Goal: Information Seeking & Learning: Learn about a topic

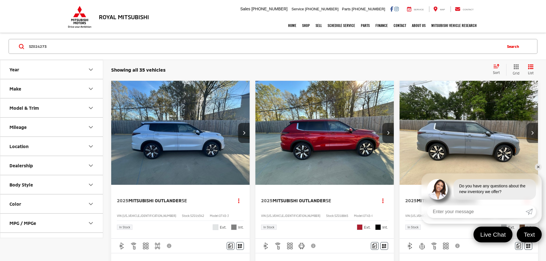
type input "SZ024273"
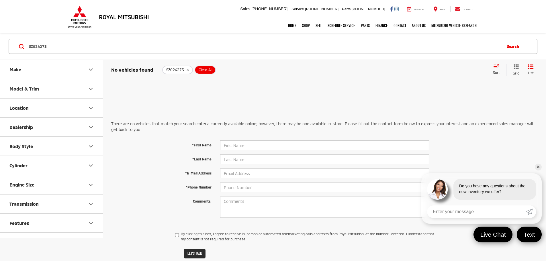
click at [75, 49] on input "SZ024273" at bounding box center [264, 47] width 473 height 14
click at [73, 52] on input "SZ024273" at bounding box center [264, 47] width 473 height 14
click at [73, 51] on input "SZ024273" at bounding box center [264, 47] width 473 height 14
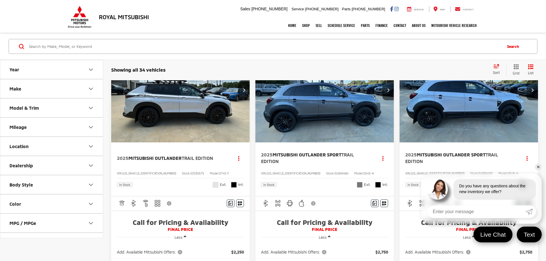
scroll to position [687, 0]
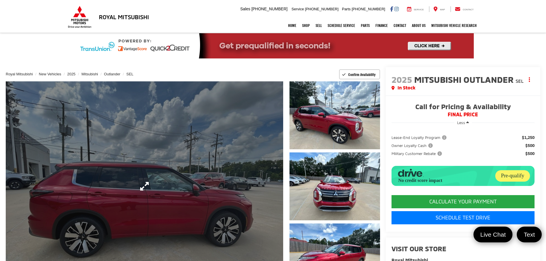
click at [197, 130] on link "Expand Photo 0" at bounding box center [144, 186] width 277 height 210
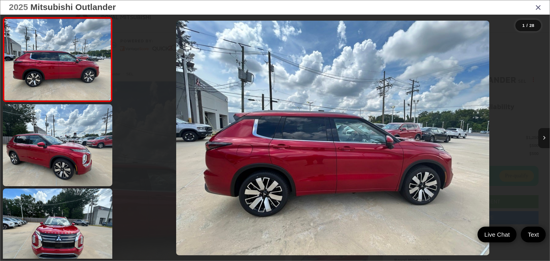
click at [542, 141] on button "Next image" at bounding box center [543, 138] width 11 height 20
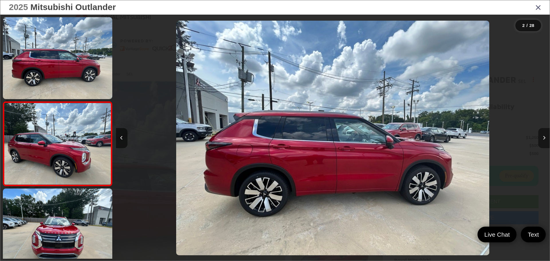
scroll to position [23, 0]
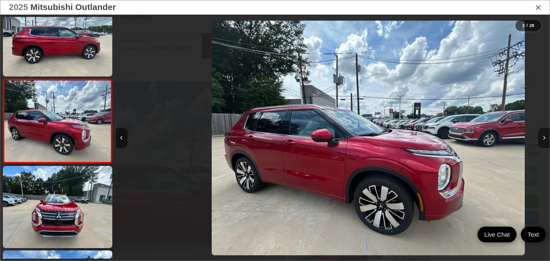
click at [542, 141] on button "Next image" at bounding box center [543, 138] width 11 height 20
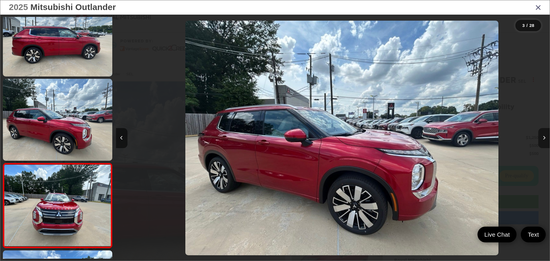
scroll to position [0, 766]
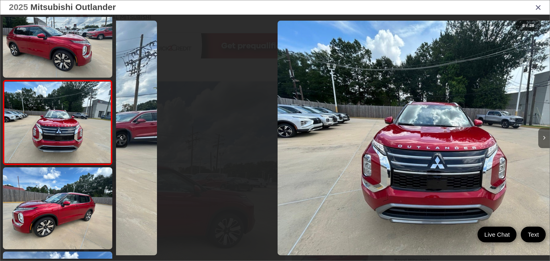
click at [542, 141] on button "Next image" at bounding box center [543, 138] width 11 height 20
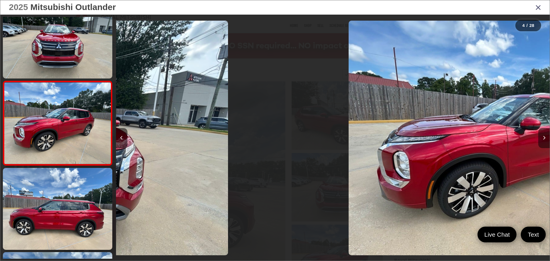
scroll to position [191, 0]
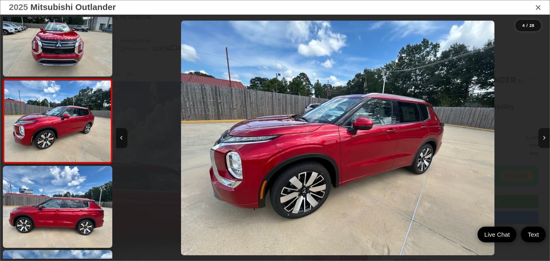
click at [542, 141] on button "Next image" at bounding box center [543, 138] width 11 height 20
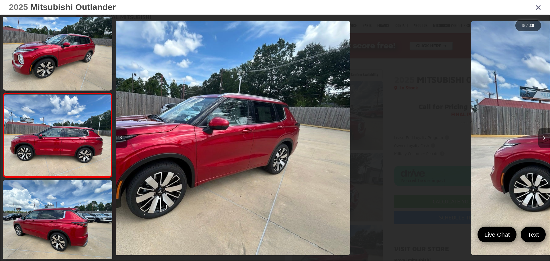
scroll to position [275, 0]
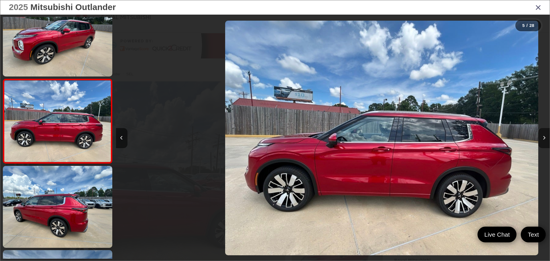
click at [542, 141] on button "Next image" at bounding box center [543, 138] width 11 height 20
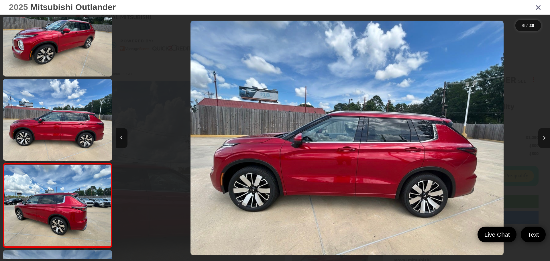
scroll to position [0, 1759]
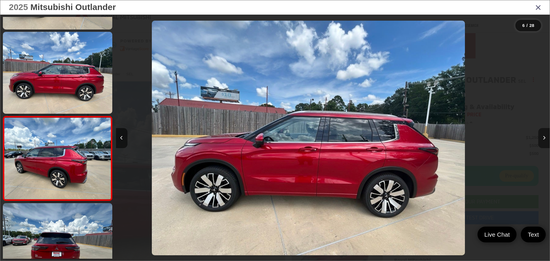
click at [542, 141] on button "Next image" at bounding box center [543, 138] width 11 height 20
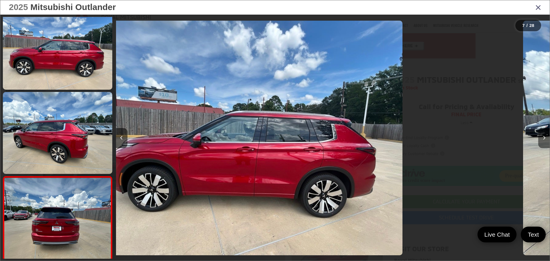
click at [542, 141] on button "Next image" at bounding box center [543, 138] width 11 height 20
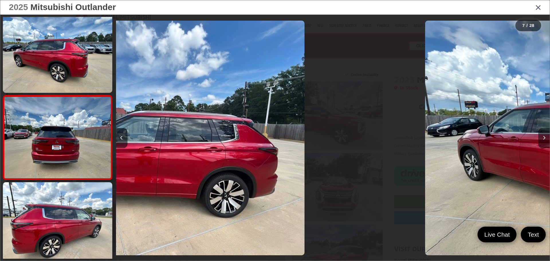
click at [542, 141] on button "Next image" at bounding box center [543, 138] width 11 height 20
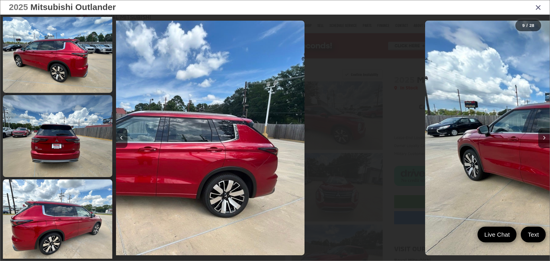
scroll to position [580, 0]
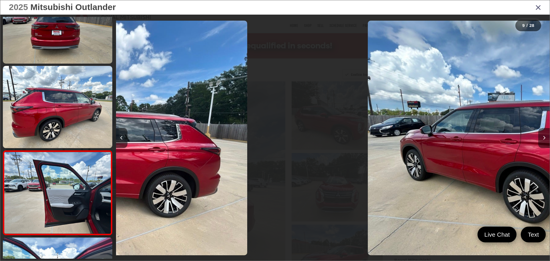
click at [542, 141] on button "Next image" at bounding box center [543, 138] width 11 height 20
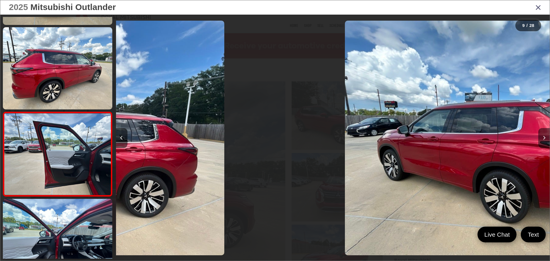
scroll to position [0, 2039]
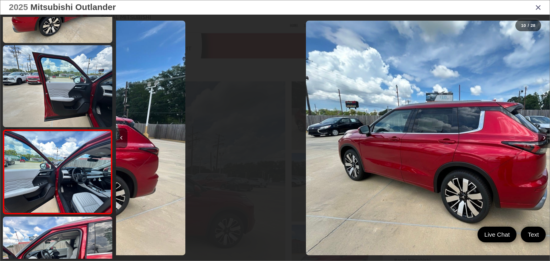
click at [542, 141] on button "Next image" at bounding box center [543, 138] width 11 height 20
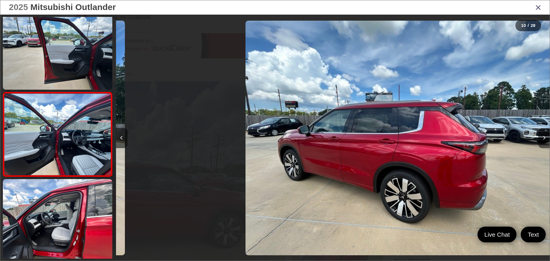
click at [542, 141] on button "Next image" at bounding box center [543, 138] width 11 height 20
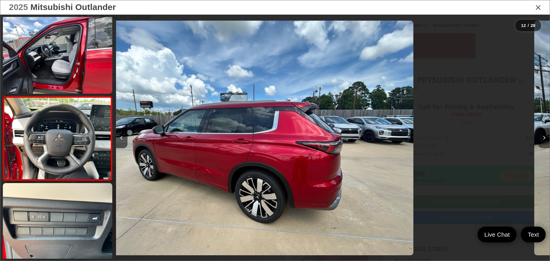
click at [542, 141] on button "Next image" at bounding box center [543, 138] width 11 height 20
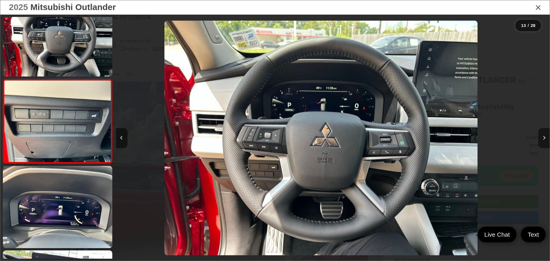
click at [542, 141] on button "Next image" at bounding box center [543, 138] width 11 height 20
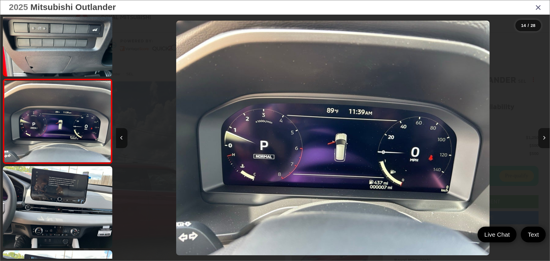
click at [542, 141] on button "Next image" at bounding box center [543, 138] width 11 height 20
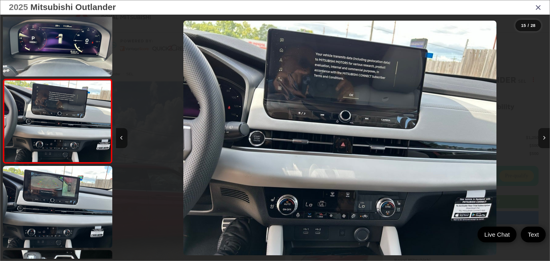
click at [542, 141] on button "Next image" at bounding box center [543, 138] width 11 height 20
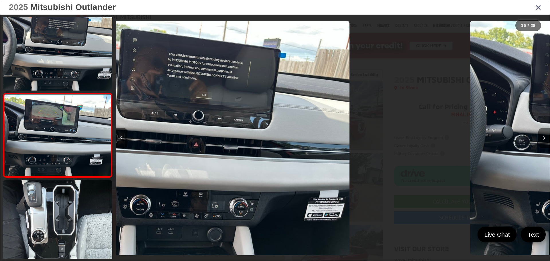
click at [542, 141] on button "Next image" at bounding box center [543, 138] width 11 height 20
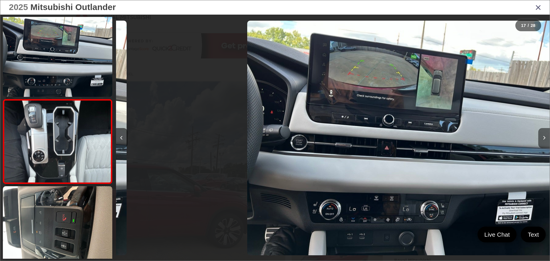
click at [542, 141] on button "Next image" at bounding box center [543, 138] width 11 height 20
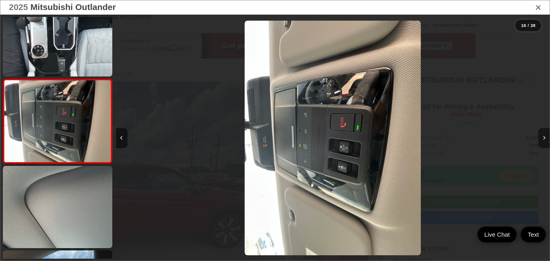
click at [542, 141] on button "Next image" at bounding box center [543, 138] width 11 height 20
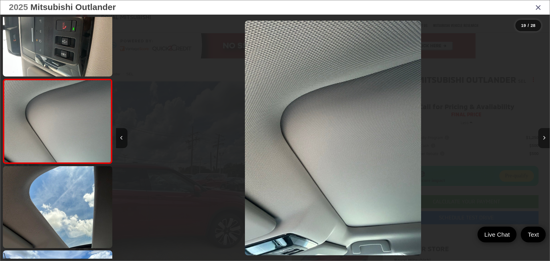
click at [542, 141] on button "Next image" at bounding box center [543, 138] width 11 height 20
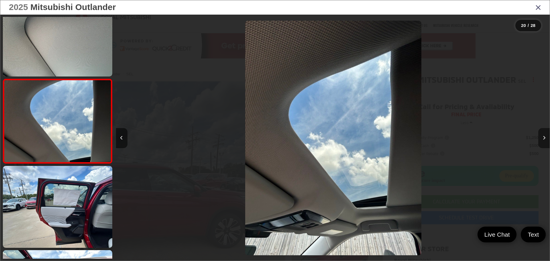
click at [542, 141] on button "Next image" at bounding box center [543, 138] width 11 height 20
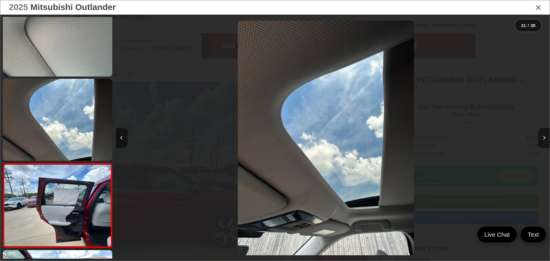
click at [542, 141] on button "Next image" at bounding box center [543, 138] width 11 height 20
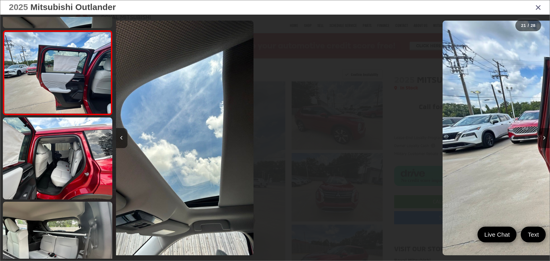
click at [542, 141] on button "Next image" at bounding box center [543, 138] width 11 height 20
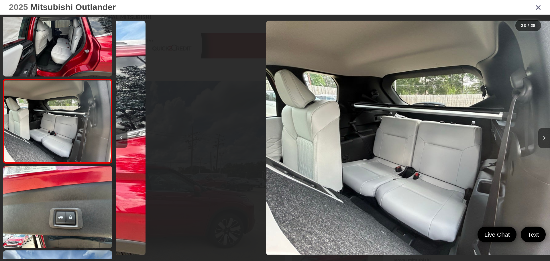
click at [542, 141] on button "Next image" at bounding box center [543, 138] width 11 height 20
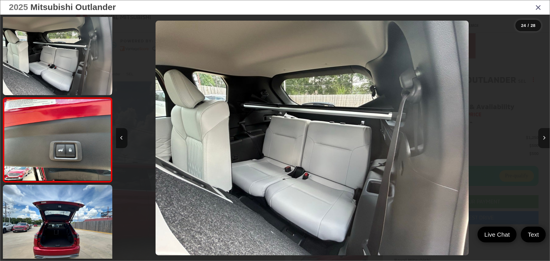
click at [542, 141] on button "Next image" at bounding box center [543, 138] width 11 height 20
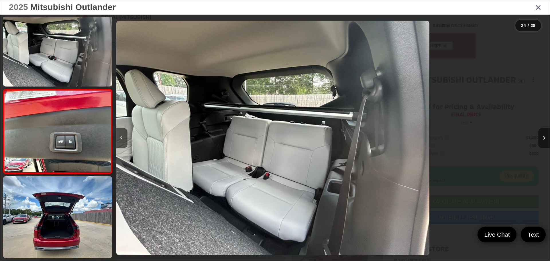
click at [542, 141] on button "Next image" at bounding box center [543, 138] width 11 height 20
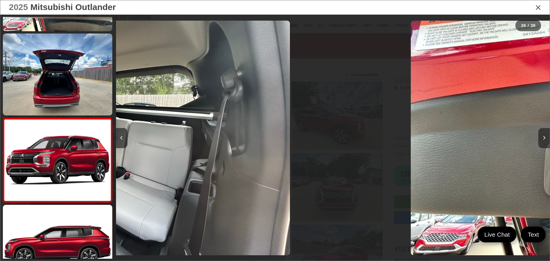
click at [542, 141] on button "Next image" at bounding box center [543, 138] width 11 height 20
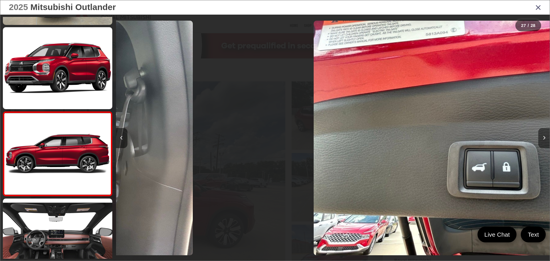
click at [542, 141] on button "Next image" at bounding box center [543, 138] width 11 height 20
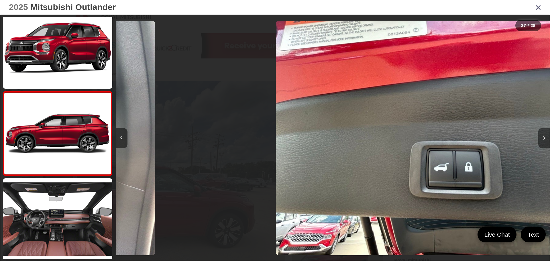
click at [542, 141] on div at bounding box center [495, 138] width 109 height 247
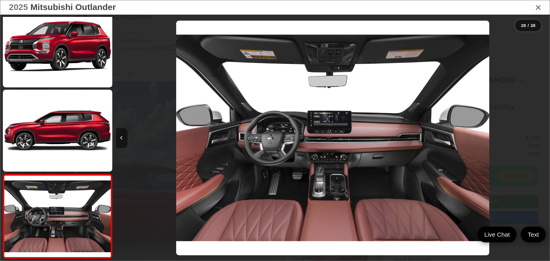
click at [123, 135] on button "Previous image" at bounding box center [121, 138] width 11 height 20
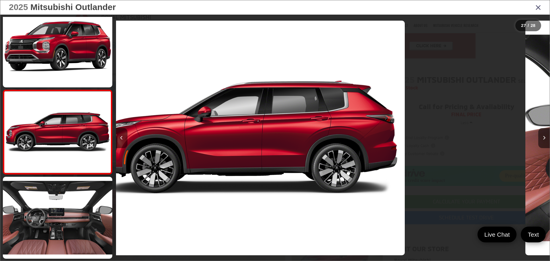
click at [123, 135] on button "Previous image" at bounding box center [121, 138] width 11 height 20
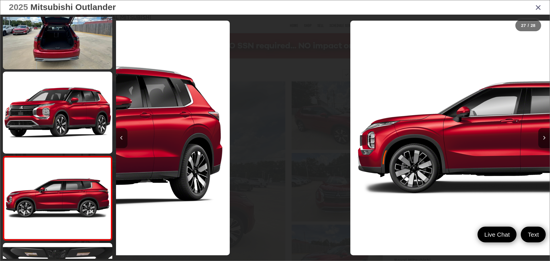
click at [123, 135] on button "Previous image" at bounding box center [121, 138] width 11 height 20
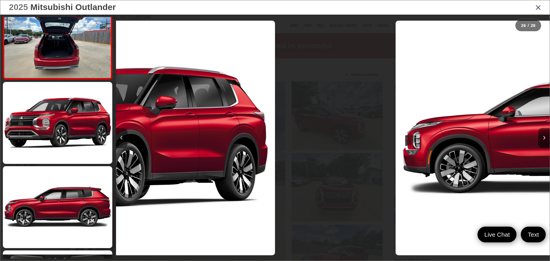
click at [123, 135] on button "Previous image" at bounding box center [121, 138] width 11 height 20
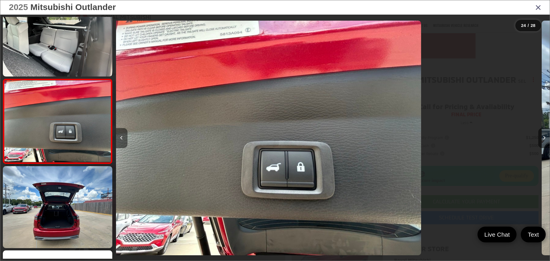
click at [123, 135] on button "Previous image" at bounding box center [121, 138] width 11 height 20
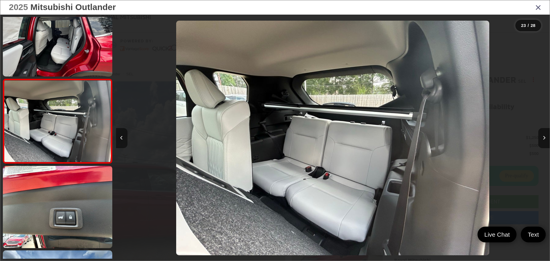
click at [123, 135] on button "Previous image" at bounding box center [121, 138] width 11 height 20
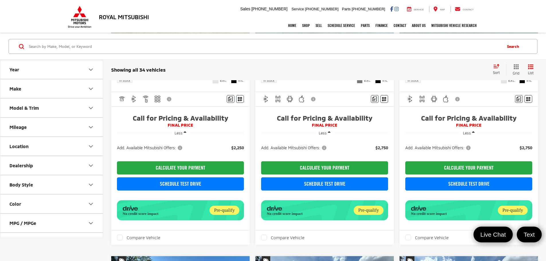
scroll to position [687, 0]
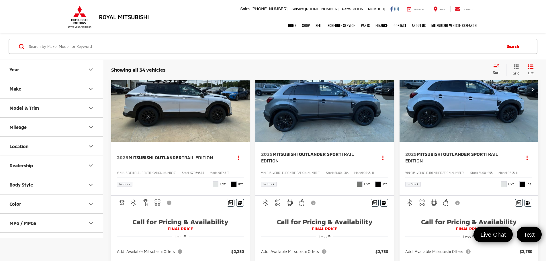
click at [32, 103] on button "Model & Trim" at bounding box center [51, 108] width 103 height 19
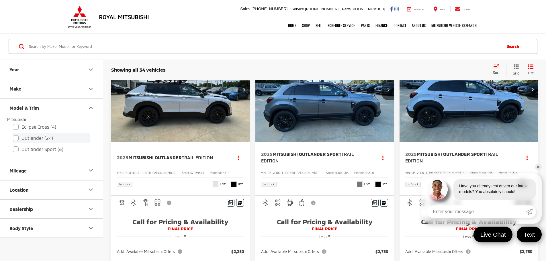
click at [16, 140] on label "Outlander (24)" at bounding box center [51, 138] width 77 height 10
click at [13, 135] on input "Outlander (24)" at bounding box center [13, 134] width 0 height 0
checkbox input "true"
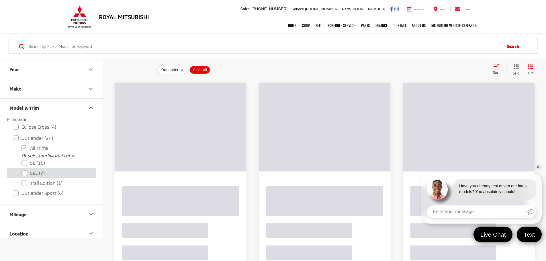
click at [23, 177] on label "SEL (7)" at bounding box center [55, 173] width 69 height 10
click at [22, 170] on input "SEL (7)" at bounding box center [21, 169] width 0 height 0
checkbox input "true"
checkbox input "false"
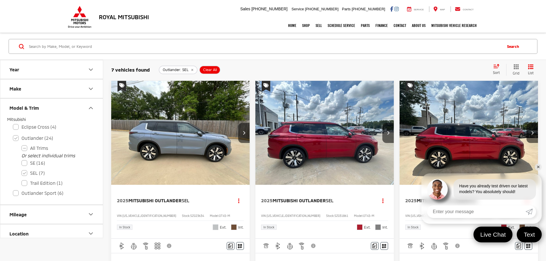
click at [537, 166] on link "✕" at bounding box center [537, 167] width 7 height 7
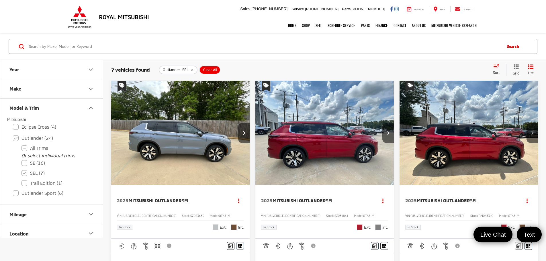
click at [410, 214] on span "[US_VEHICLE_IDENTIFICATION_NUMBER]" at bounding box center [437, 215] width 54 height 3
copy span "[US_VEHICLE_IDENTIFICATION_NUMBER]"
click at [478, 214] on span "RM043390" at bounding box center [485, 215] width 15 height 3
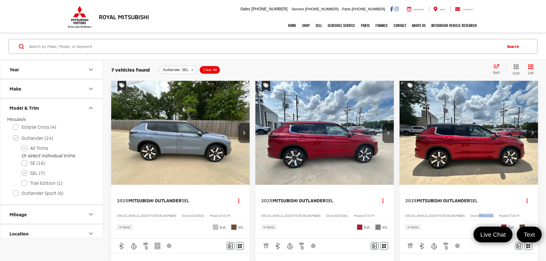
copy span "RM043390"
